Goal: Transaction & Acquisition: Purchase product/service

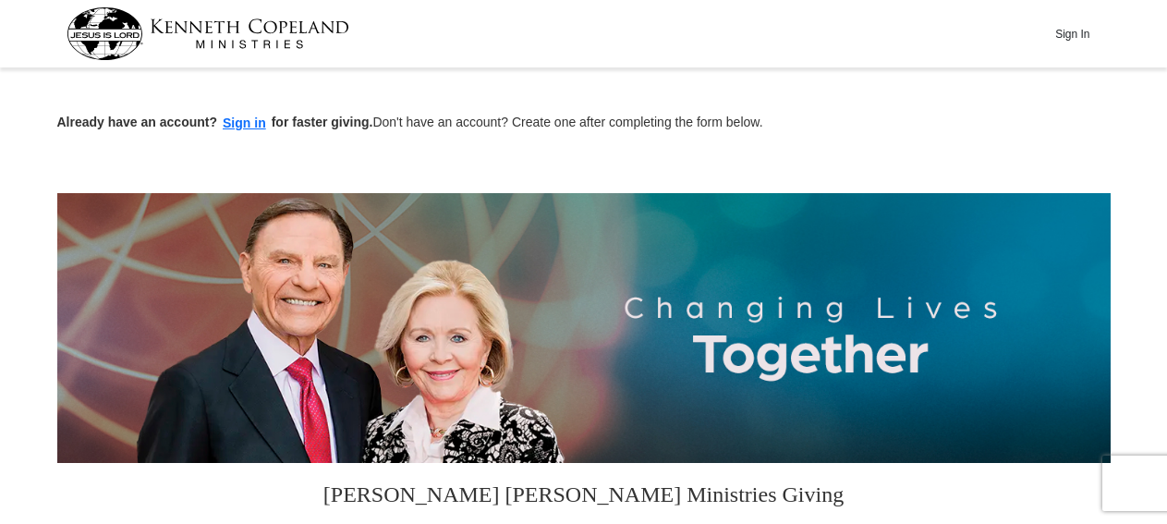
scroll to position [480, 0]
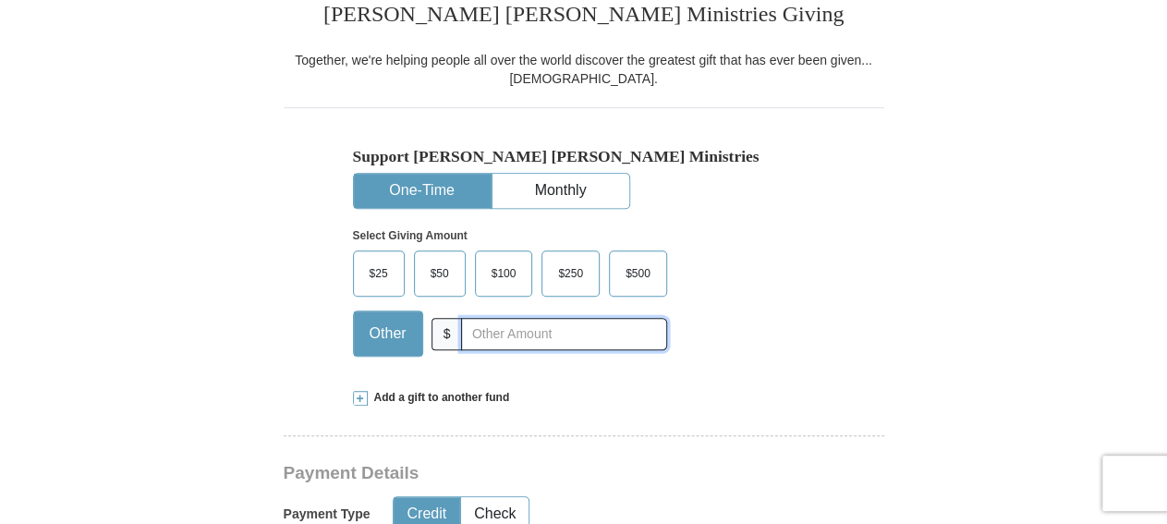
click at [544, 330] on input "text" at bounding box center [563, 334] width 205 height 32
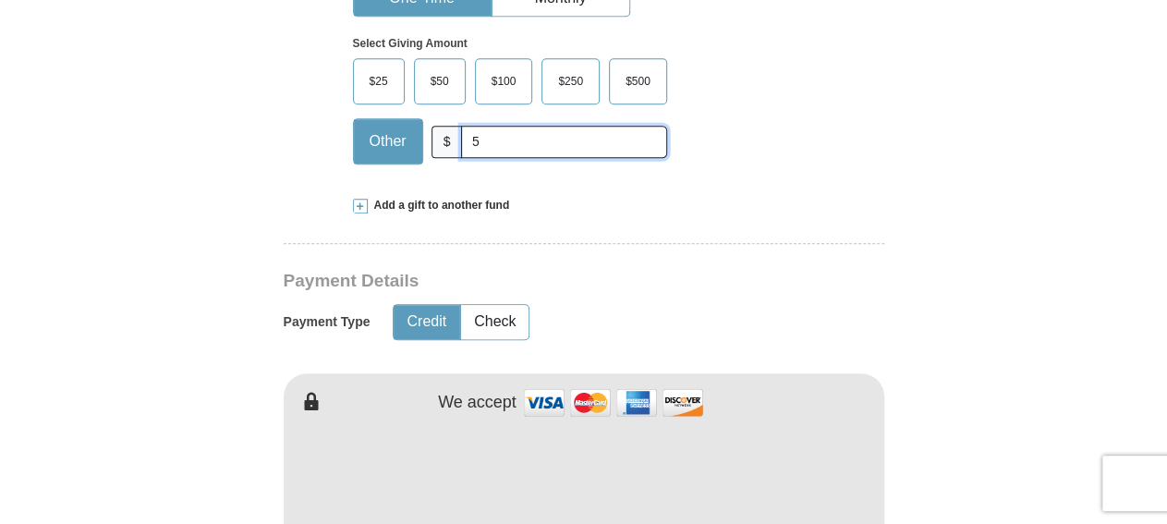
scroll to position [769, 0]
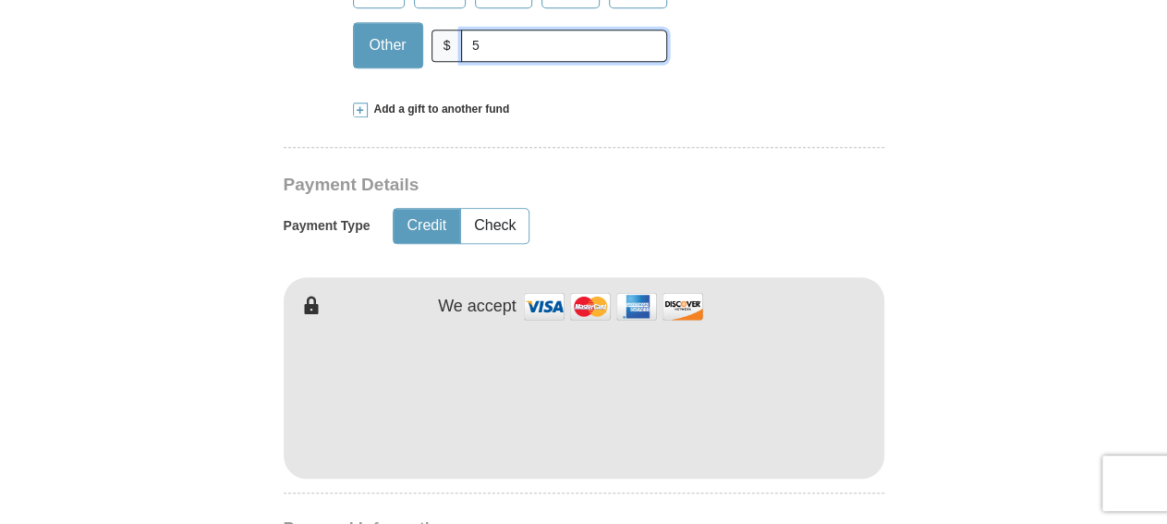
type input "5"
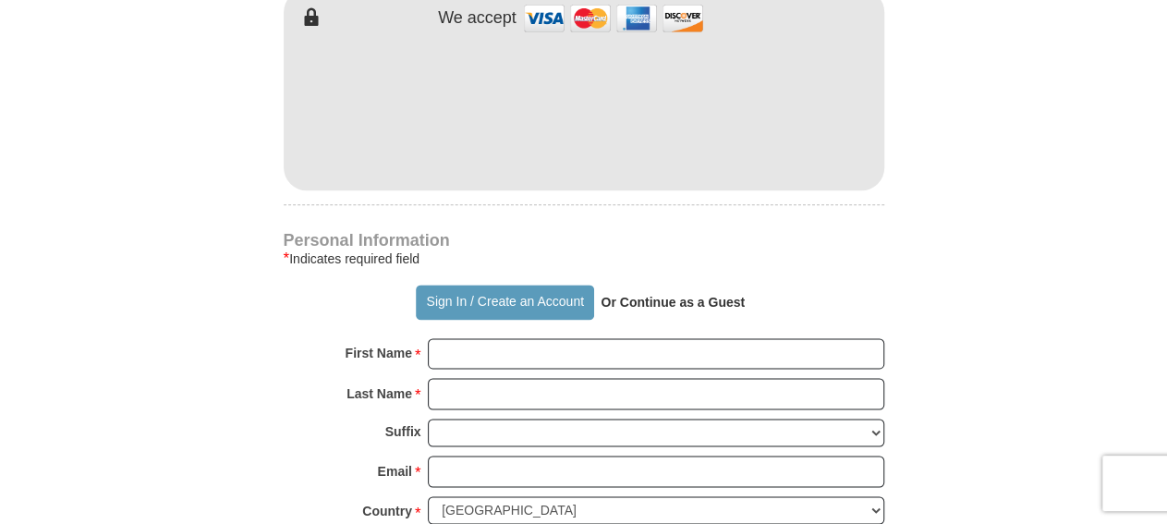
scroll to position [1153, 0]
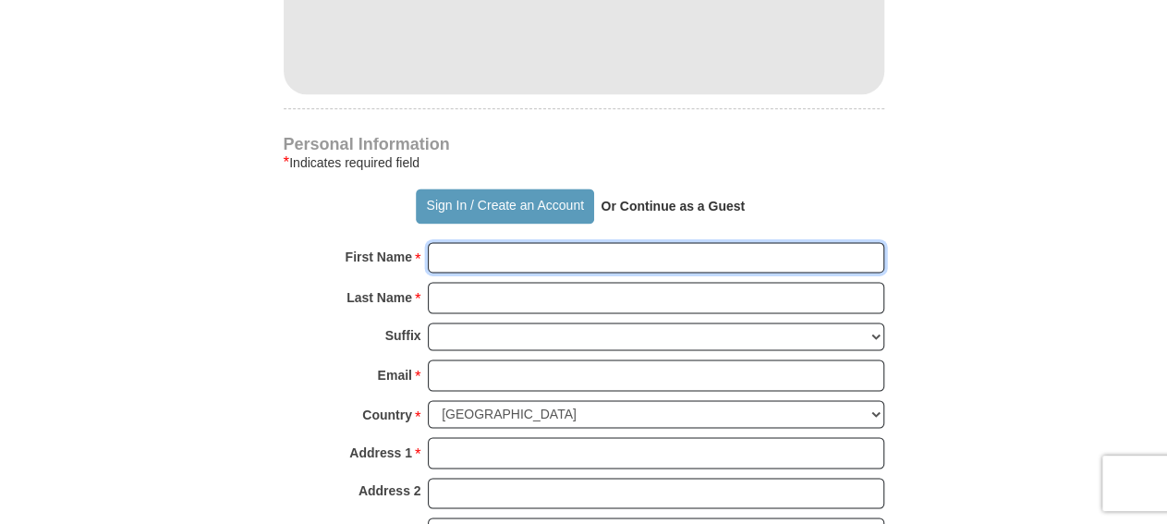
click at [500, 254] on input "First Name *" at bounding box center [656, 257] width 456 height 31
type input "LaDonald"
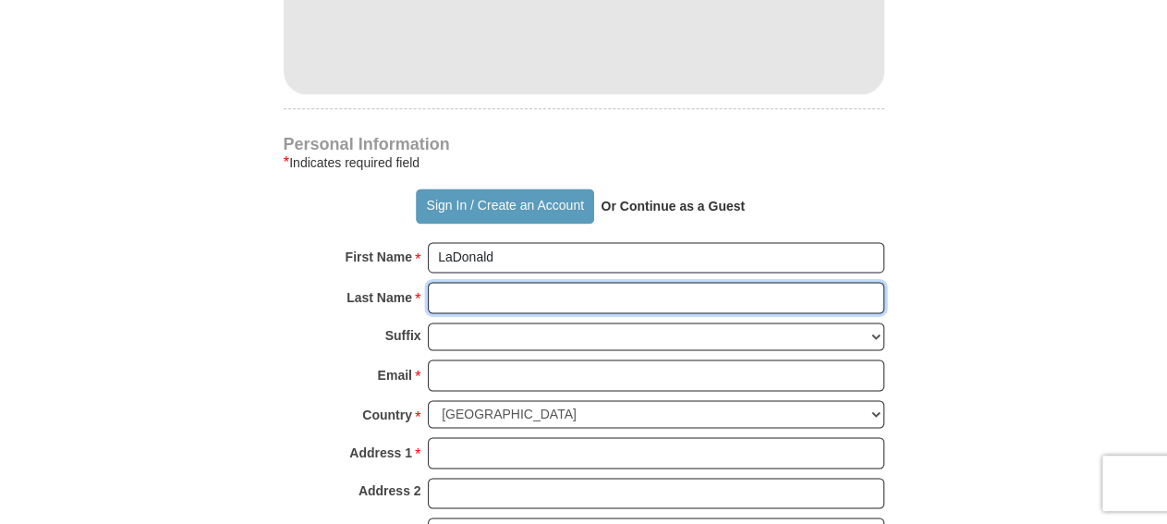
type input "[PERSON_NAME]"
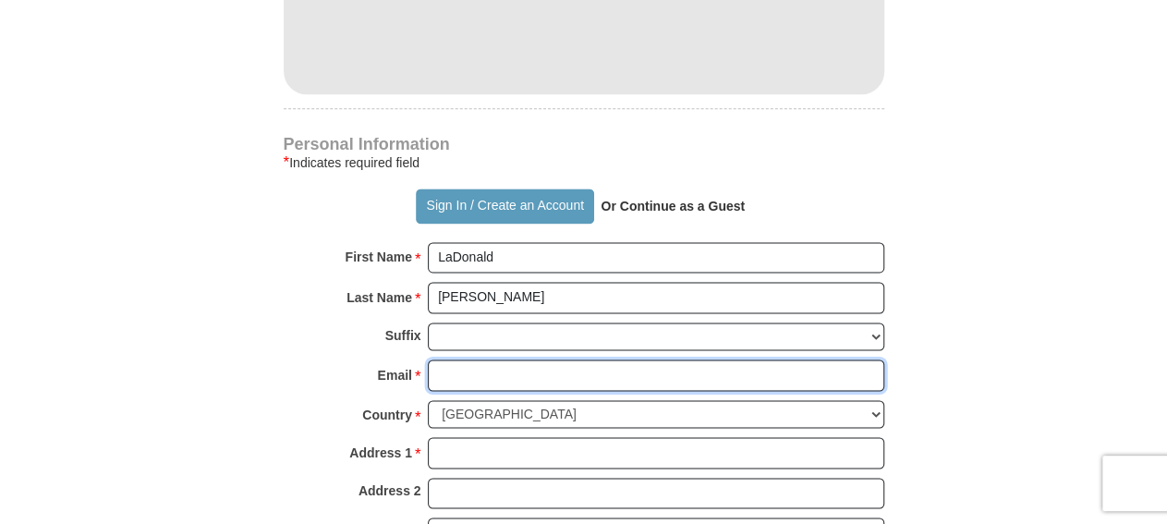
type input "[EMAIL_ADDRESS][DOMAIN_NAME]"
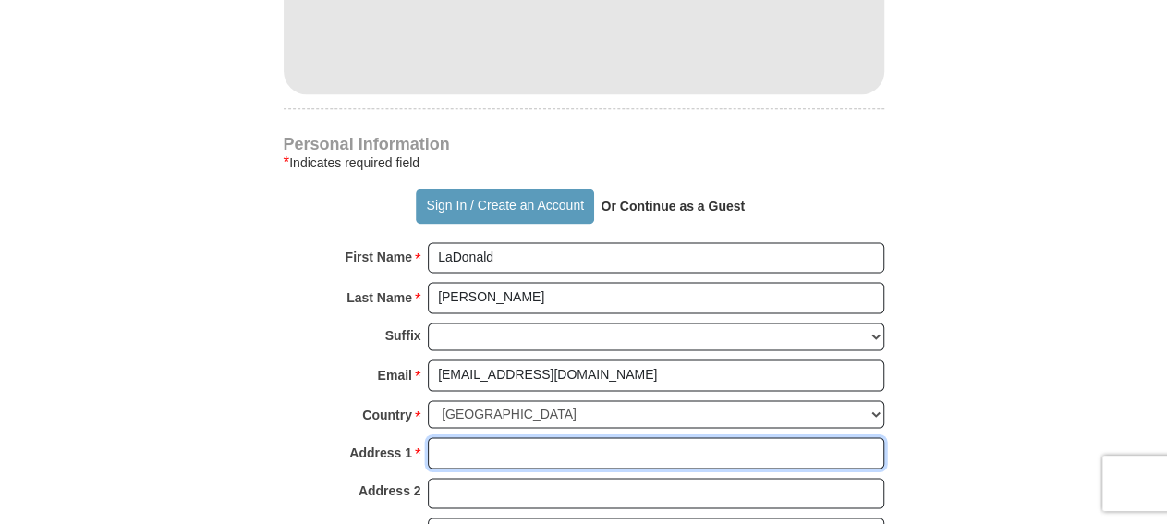
type input "[STREET_ADDRESS]"
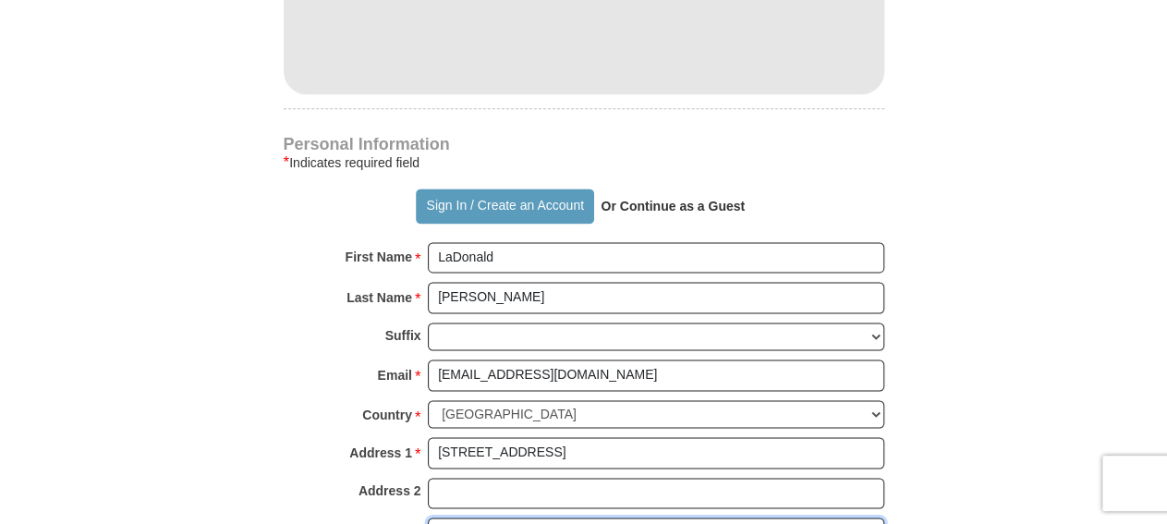
type input "Monroe"
select select "LA"
type input "71203"
type input "3186143092"
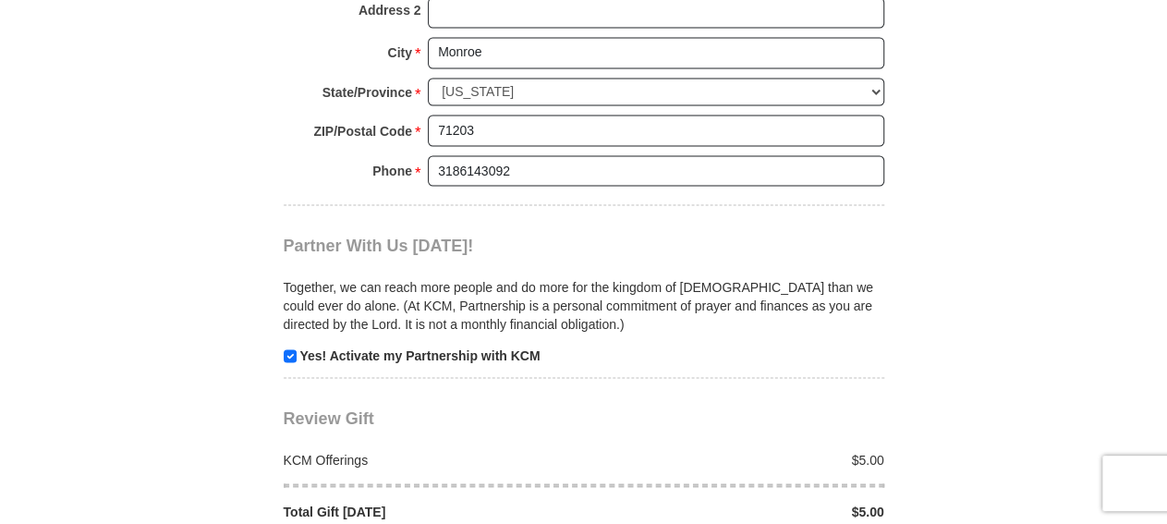
scroll to position [1729, 0]
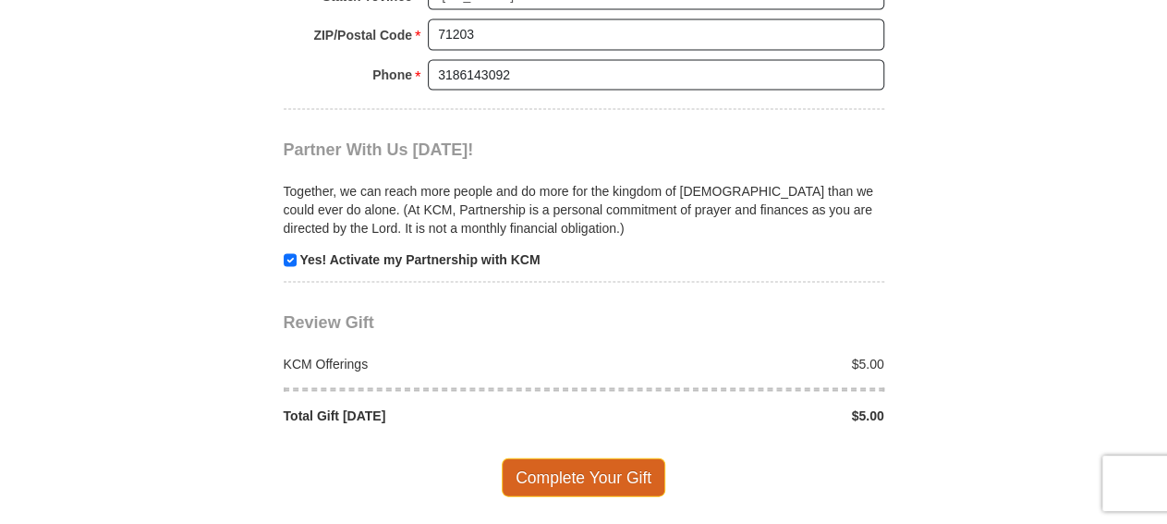
click at [589, 457] on span "Complete Your Gift" at bounding box center [584, 476] width 164 height 39
